Goal: Information Seeking & Learning: Learn about a topic

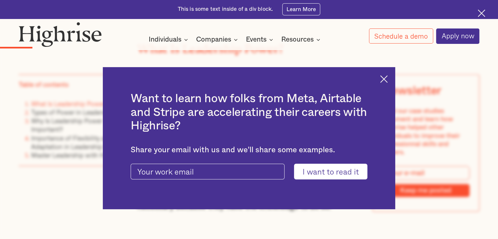
scroll to position [747, 0]
click at [385, 77] on img at bounding box center [384, 79] width 8 height 8
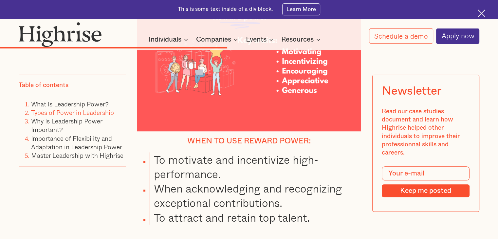
scroll to position [2929, 0]
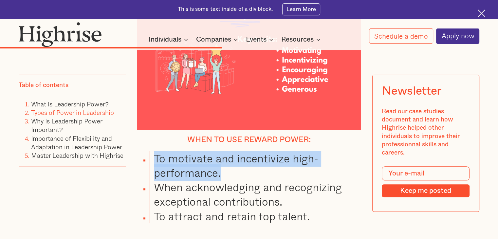
drag, startPoint x: 152, startPoint y: 104, endPoint x: 257, endPoint y: 120, distance: 106.2
click at [257, 151] on li "To motivate and incentivize high-performance." at bounding box center [255, 165] width 211 height 29
click at [218, 151] on li "To motivate and incentivize high-performance." at bounding box center [255, 165] width 211 height 29
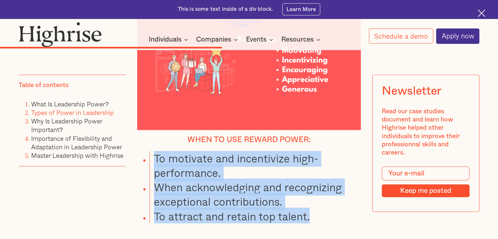
drag, startPoint x: 155, startPoint y: 105, endPoint x: 351, endPoint y: 158, distance: 203.0
click at [351, 158] on ul "To motivate and incentivize high-performance. When acknowledging and recognizin…" at bounding box center [244, 187] width 233 height 72
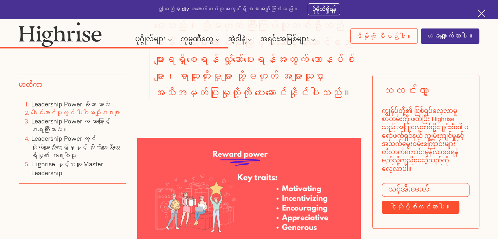
scroll to position [3295, 0]
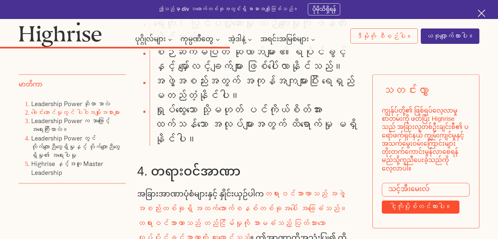
drag, startPoint x: 145, startPoint y: 88, endPoint x: 237, endPoint y: 103, distance: 92.9
drag, startPoint x: 239, startPoint y: 89, endPoint x: 230, endPoint y: 95, distance: 10.4
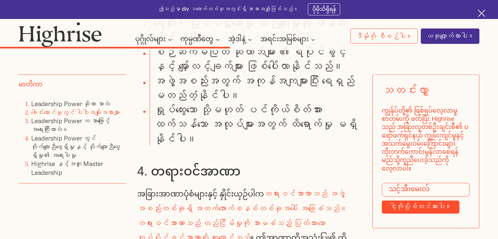
drag, startPoint x: 154, startPoint y: 106, endPoint x: 246, endPoint y: 166, distance: 109.6
drag, startPoint x: 153, startPoint y: 119, endPoint x: 301, endPoint y: 136, distance: 148.4
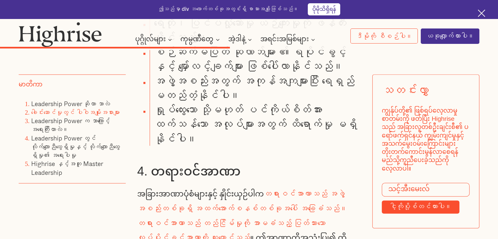
click at [316, 8] on font "ပိုမိုသိရှိရန်" at bounding box center [325, 10] width 24 height 12
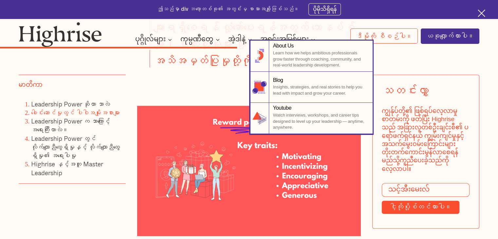
scroll to position [3319, 0]
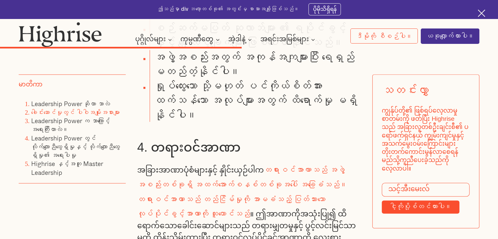
drag, startPoint x: 153, startPoint y: 97, endPoint x: 269, endPoint y: 111, distance: 116.8
drag, startPoint x: 152, startPoint y: 124, endPoint x: 208, endPoint y: 153, distance: 63.2
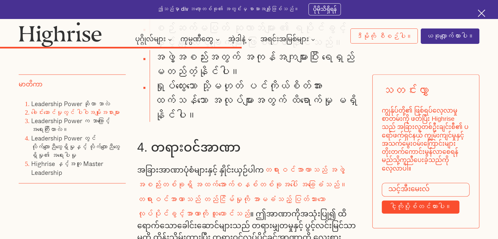
drag, startPoint x: 153, startPoint y: 125, endPoint x: 219, endPoint y: 141, distance: 67.7
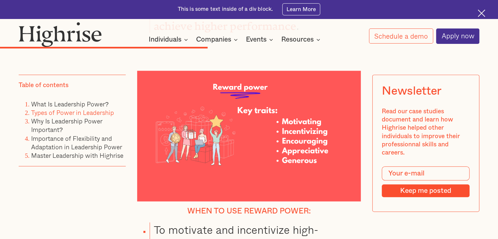
scroll to position [2860, 0]
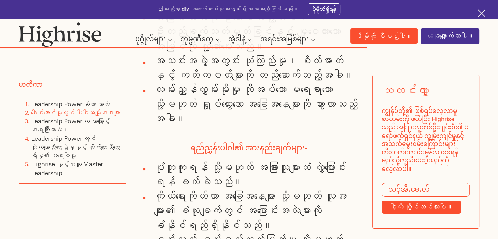
scroll to position [4921, 0]
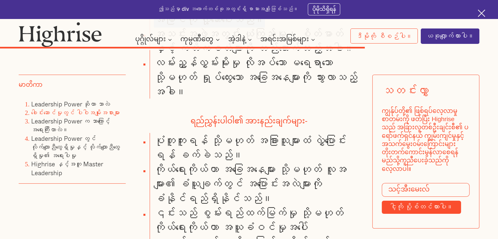
drag, startPoint x: 149, startPoint y: 83, endPoint x: 295, endPoint y: 110, distance: 148.0
click at [295, 26] on li "အပြောင်းအလဲကို ဦးဆောင်သည့်အခါ၊ ဦးတည်ချက်သတ်မှတ်ခြင်းနှင့် မျှဝေထားသောအမြင်ကို လ…" at bounding box center [255, 5] width 211 height 44
drag, startPoint x: 149, startPoint y: 83, endPoint x: 275, endPoint y: 116, distance: 129.4
click at [275, 26] on li "အပြောင်းအလဲကို ဦးဆောင်သည့်အခါ၊ ဦးတည်ချက်သတ်မှတ်ခြင်းနှင့် မျှဝေထားသောအမြင်ကို လ…" at bounding box center [255, 5] width 211 height 44
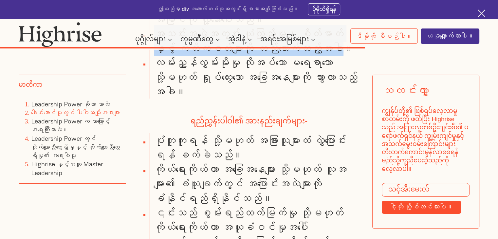
drag, startPoint x: 152, startPoint y: 126, endPoint x: 340, endPoint y: 146, distance: 189.4
click at [340, 55] on li "အသင်းအဖွဲ့အတွင်း ယုံကြည်မှု၊ စိတ်ဓာတ်နှင့် ကတိကဝတ်များကို တည်ဆောက်သည့်အခါ။" at bounding box center [255, 40] width 211 height 29
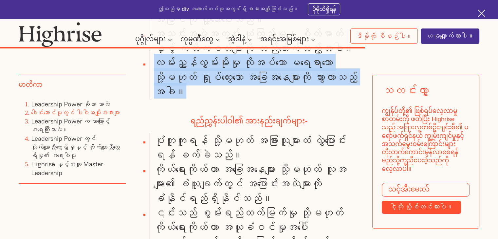
drag, startPoint x: 152, startPoint y: 154, endPoint x: 249, endPoint y: 182, distance: 100.8
click at [249, 99] on li "လမ်းညွှန်လွှမ်းမိုးမှု လိုအပ်သော မရေရာသော သို့မဟုတ် ရှုပ်ထွေးသော အခြေအနေများကို…" at bounding box center [255, 77] width 211 height 44
drag, startPoint x: 286, startPoint y: 93, endPoint x: 245, endPoint y: 183, distance: 99.3
click at [245, 99] on li "လမ်းညွှန်လွှမ်းမိုးမှု လိုအပ်သော မရေရာသော သို့မဟုတ် ရှုပ်ထွေးသော အခြေအနေများကို…" at bounding box center [255, 77] width 211 height 44
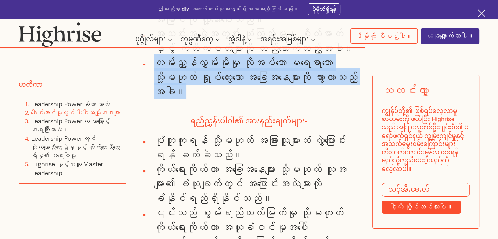
drag, startPoint x: 152, startPoint y: 157, endPoint x: 238, endPoint y: 186, distance: 90.5
click at [238, 99] on li "လမ်းညွှန်လွှမ်းမိုးမှု လိုအပ်သော မရေရာသော သို့မဟုတ် ရှုပ်ထွေးသော အခြေအနေများကို…" at bounding box center [255, 77] width 211 height 44
